Goal: Find specific page/section: Find specific page/section

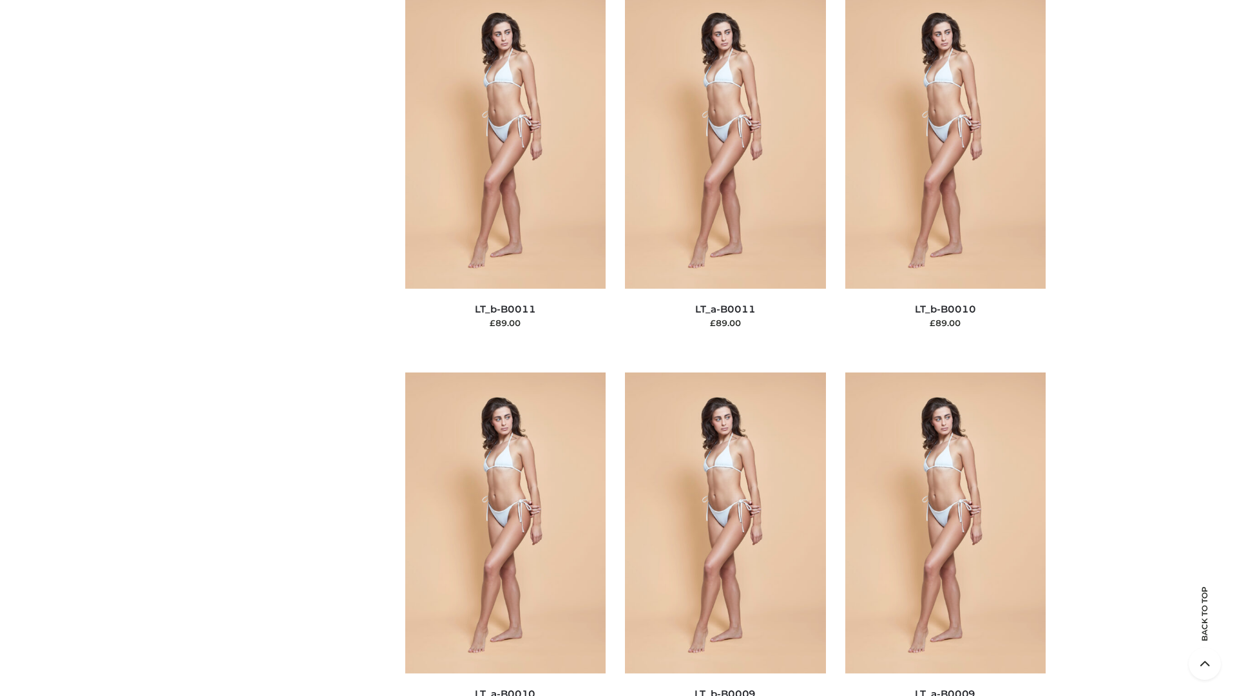
scroll to position [5788, 0]
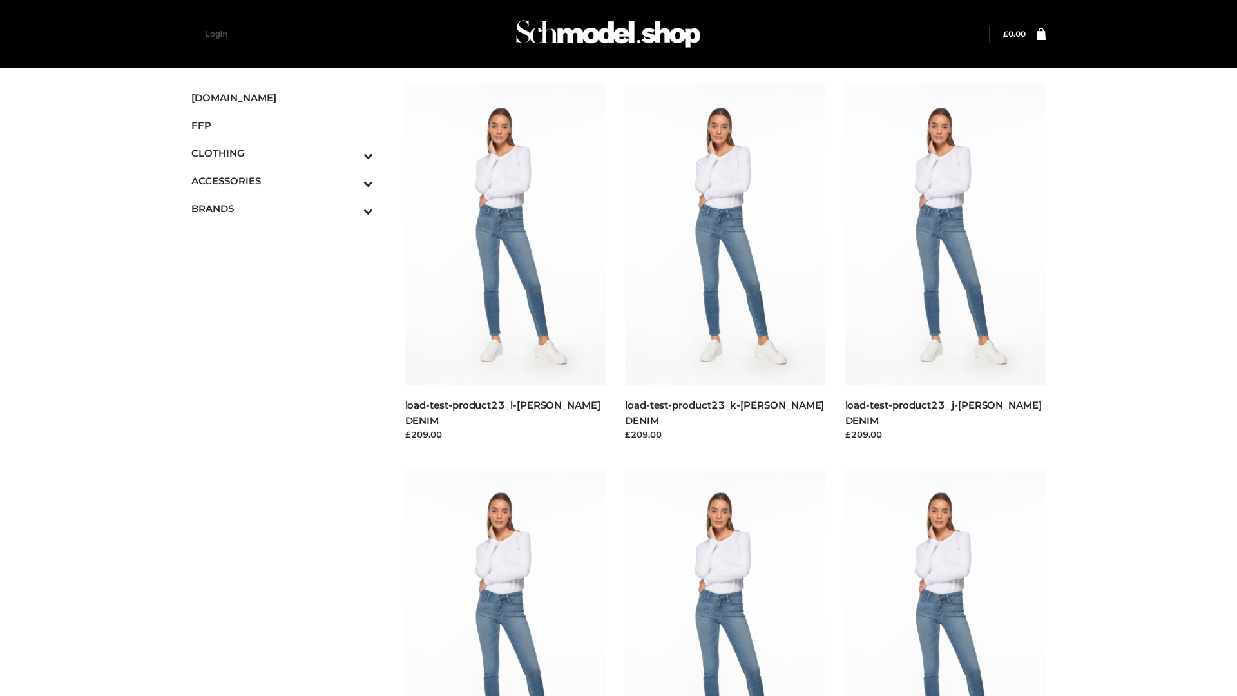
scroll to position [1130, 0]
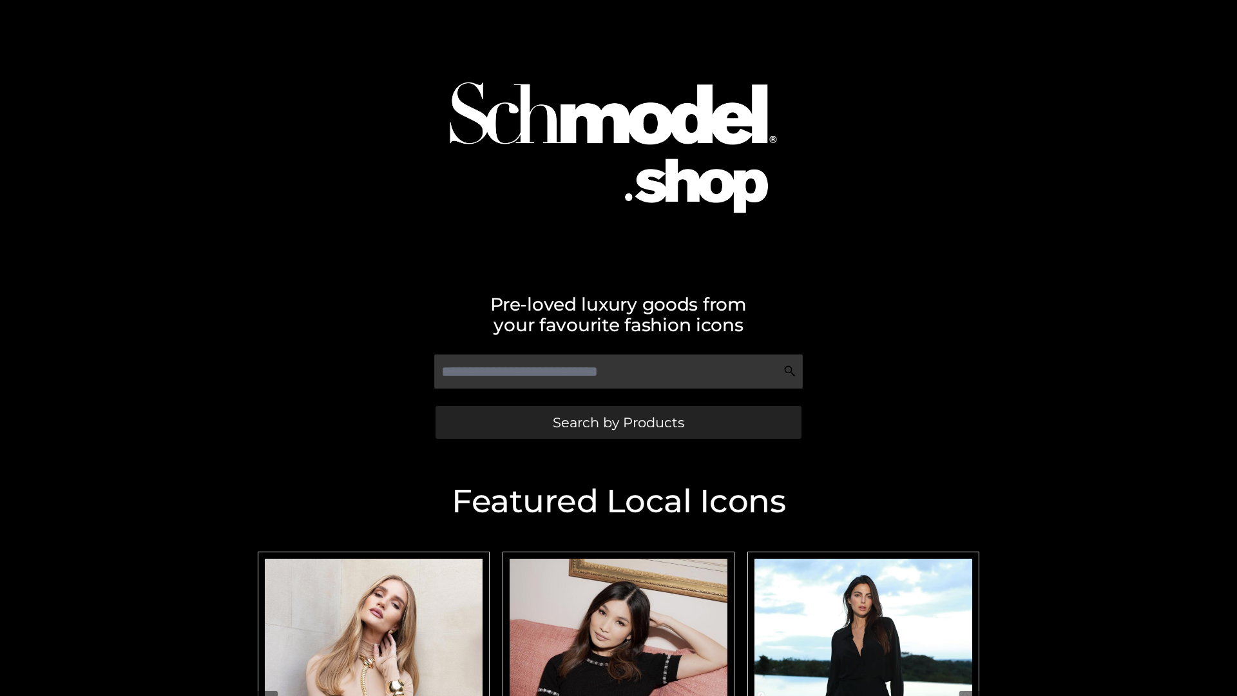
click at [618, 422] on span "Search by Products" at bounding box center [618, 423] width 131 height 14
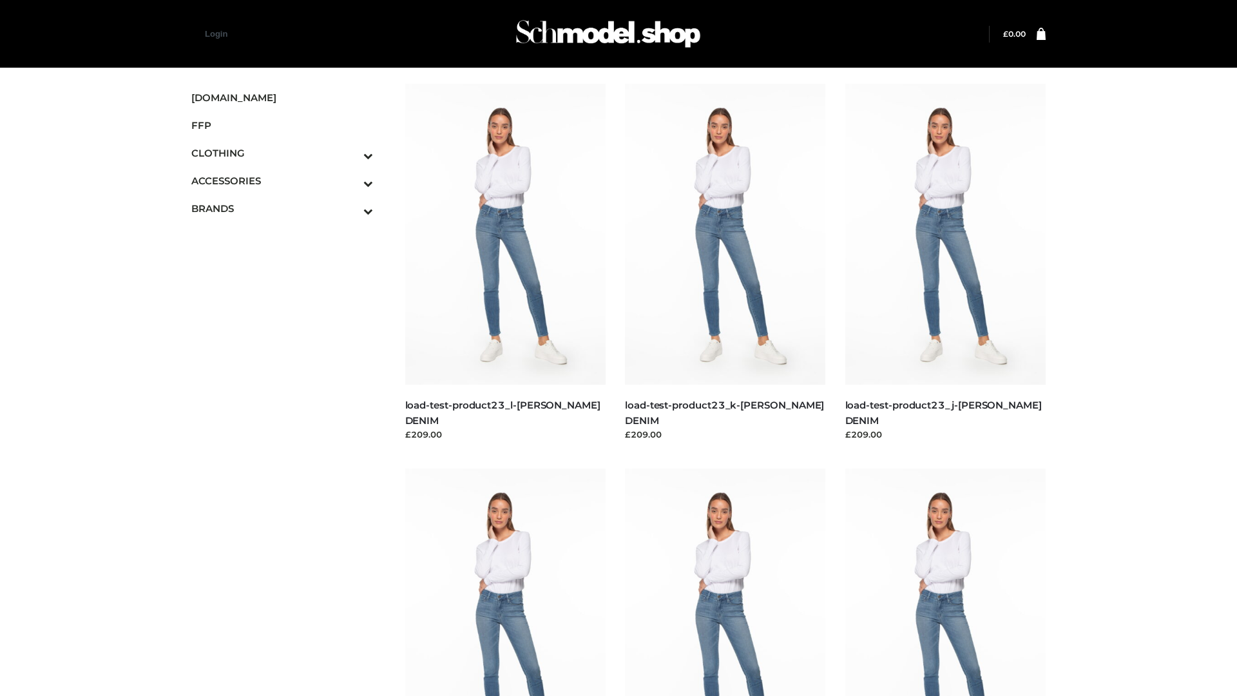
scroll to position [1130, 0]
